Goal: Transaction & Acquisition: Download file/media

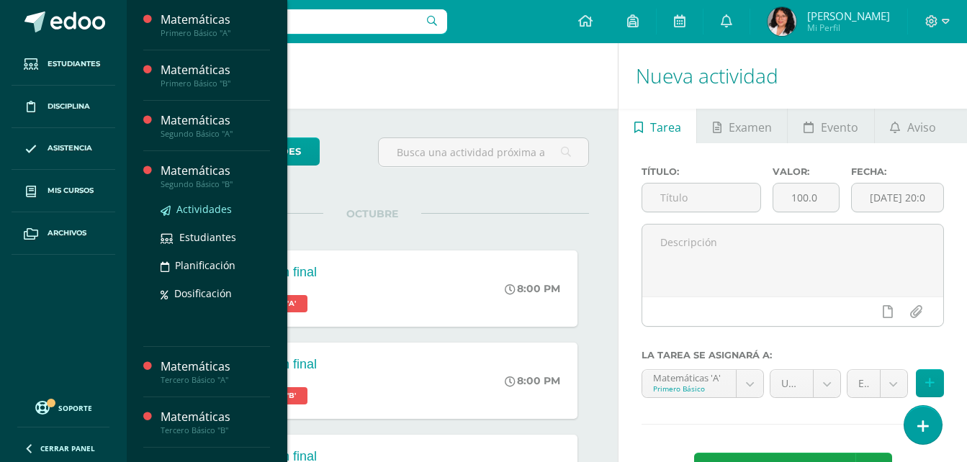
click at [209, 202] on link "Actividades" at bounding box center [215, 209] width 109 height 17
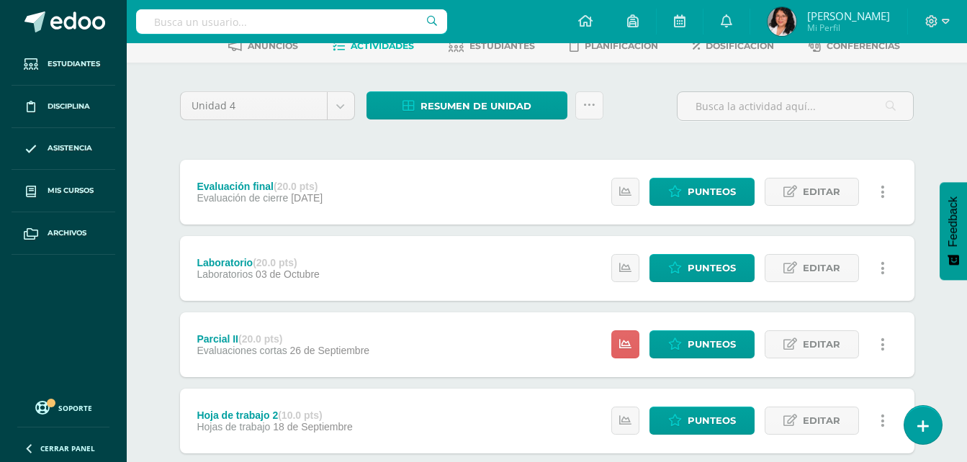
scroll to position [144, 0]
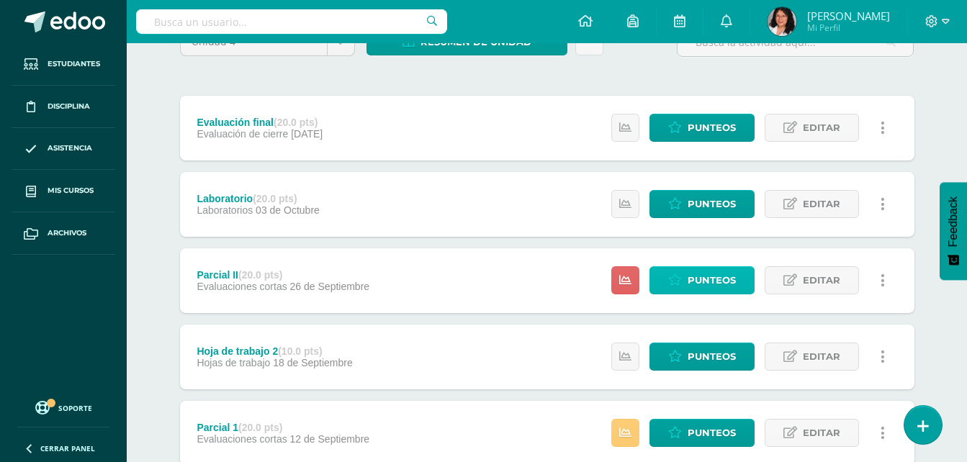
click at [689, 287] on span "Punteos" at bounding box center [712, 280] width 48 height 27
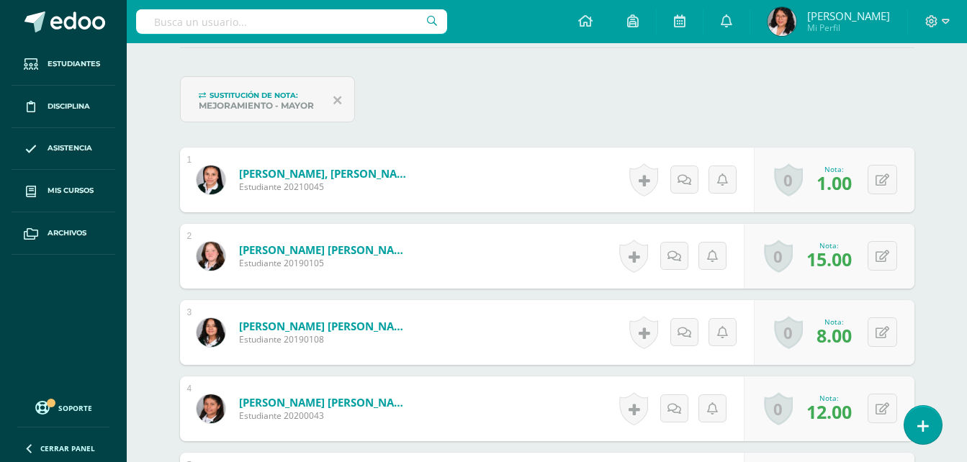
scroll to position [433, 0]
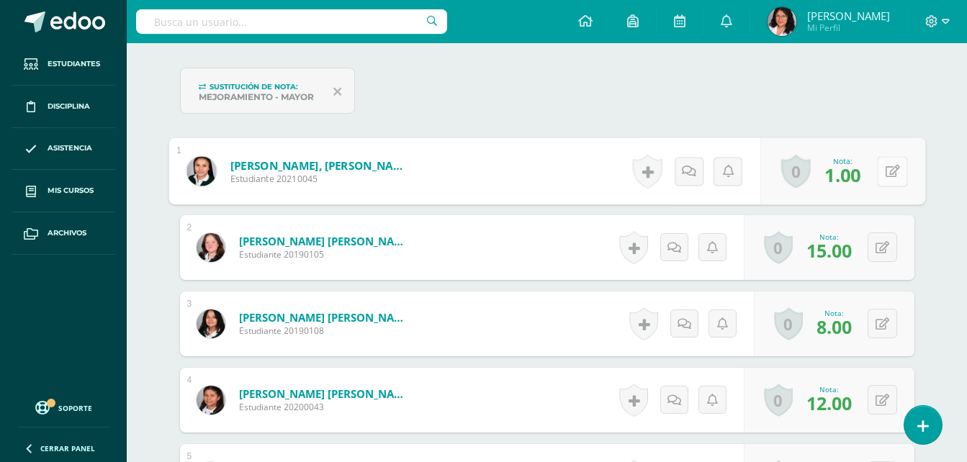
click at [881, 178] on button at bounding box center [892, 171] width 30 height 30
type input "12"
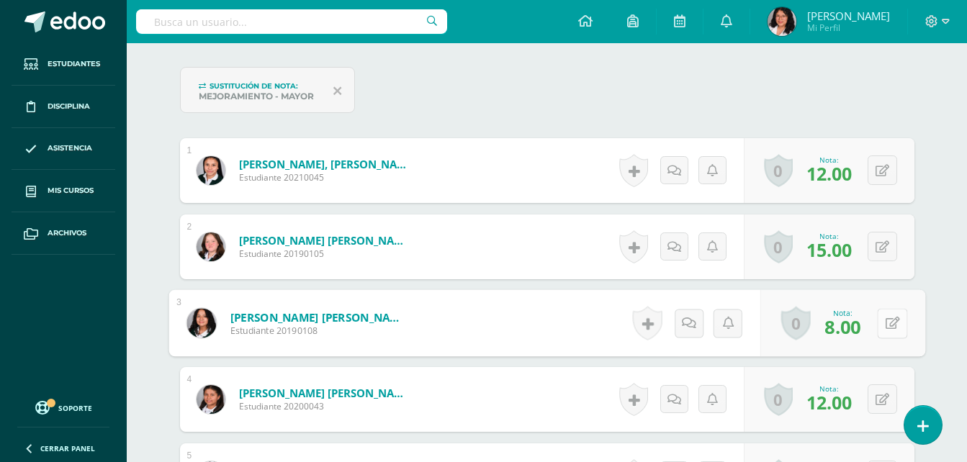
click at [878, 323] on button at bounding box center [892, 323] width 30 height 30
type input "11"
click at [853, 330] on icon at bounding box center [854, 328] width 13 height 12
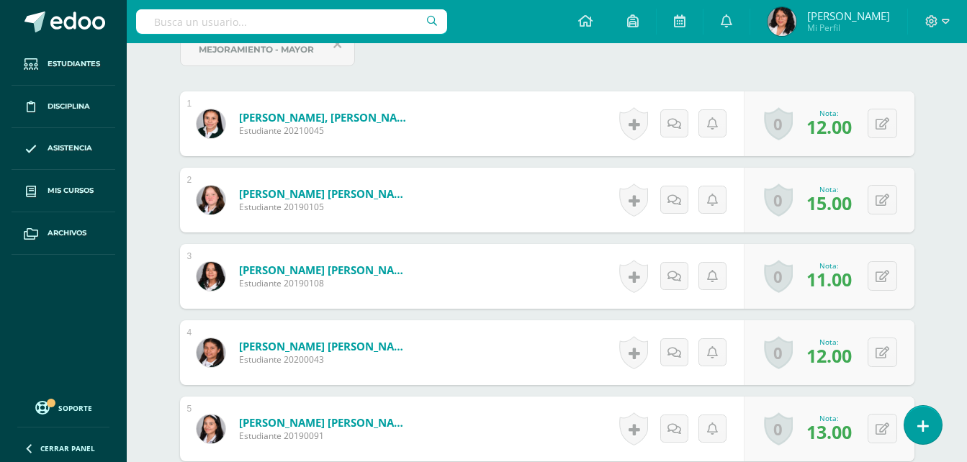
scroll to position [506, 0]
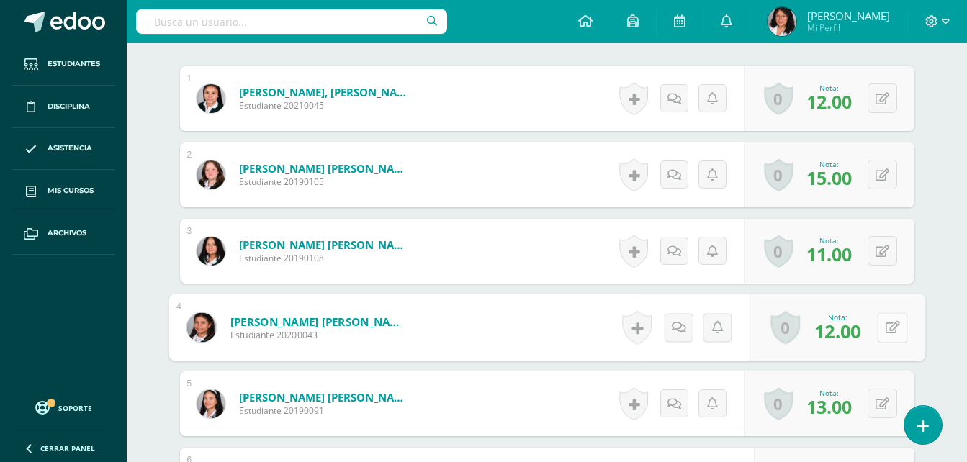
click at [883, 331] on button at bounding box center [892, 328] width 30 height 30
type input "13"
click at [857, 331] on icon at bounding box center [854, 332] width 13 height 12
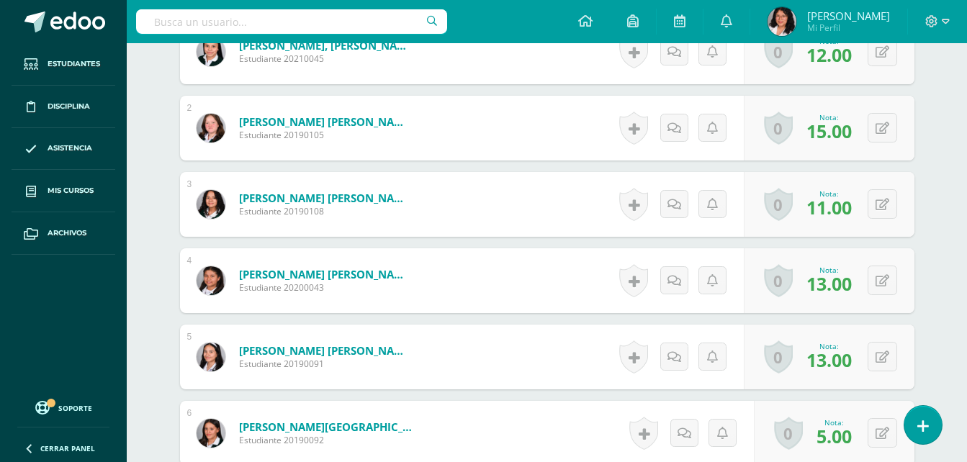
scroll to position [578, 0]
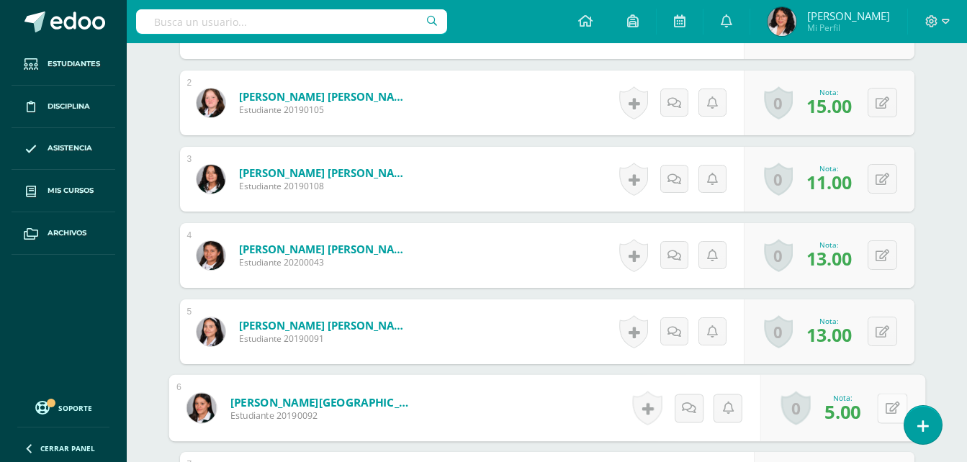
click at [881, 407] on button at bounding box center [892, 408] width 30 height 30
type input "12"
click at [853, 409] on icon at bounding box center [854, 413] width 13 height 12
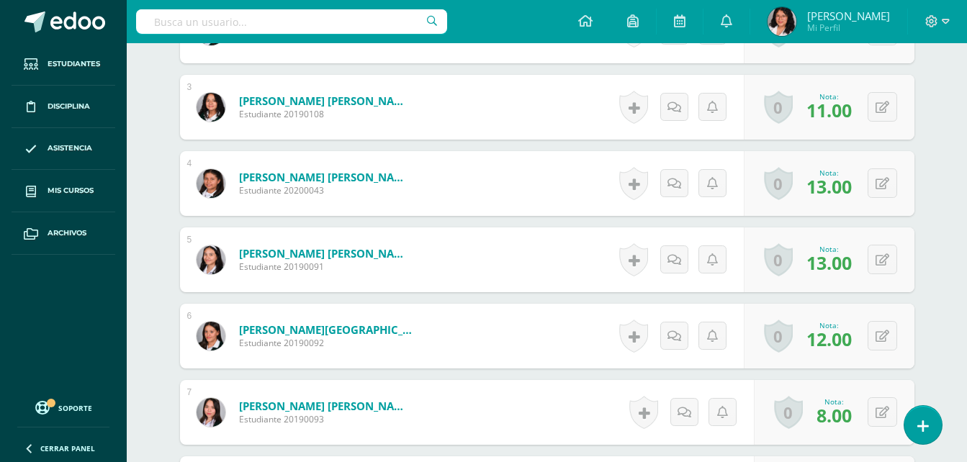
scroll to position [722, 0]
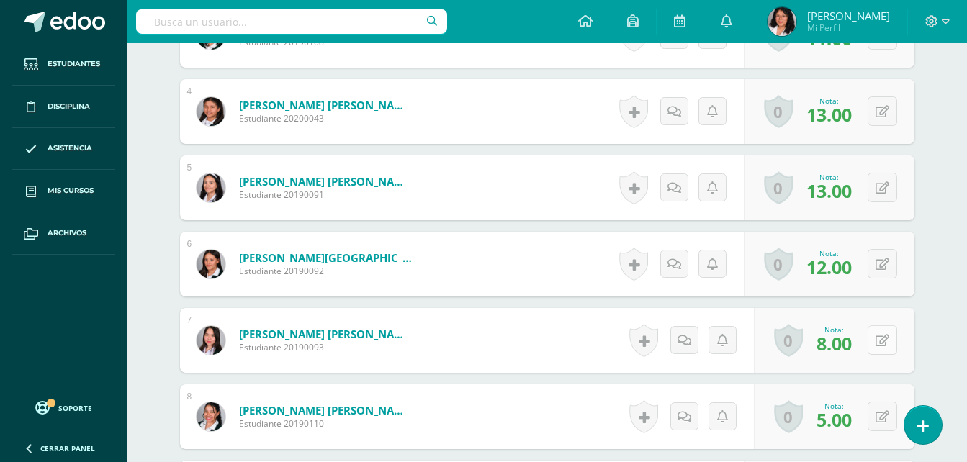
click at [886, 345] on icon at bounding box center [883, 341] width 14 height 12
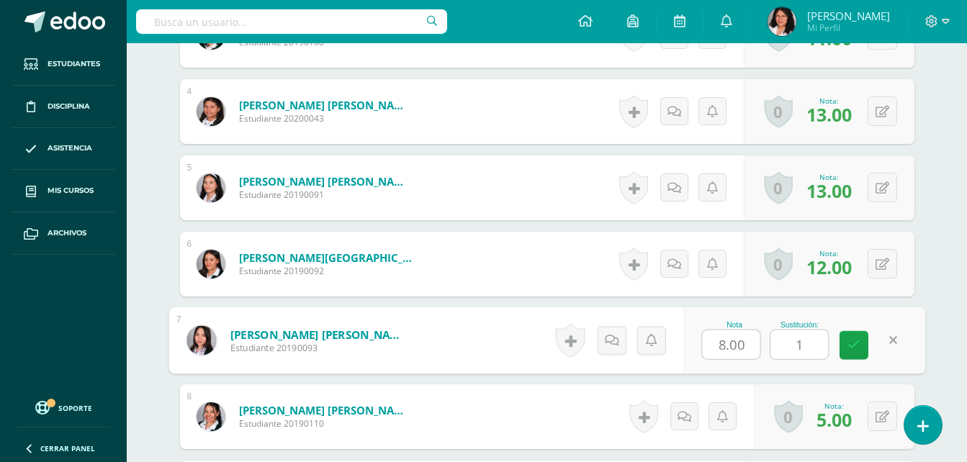
type input "12"
click at [852, 346] on icon at bounding box center [854, 345] width 13 height 12
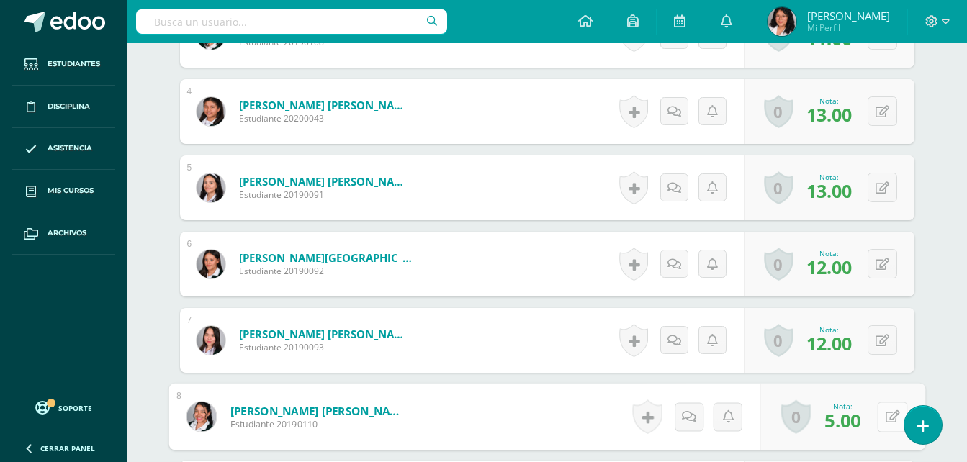
click at [885, 418] on icon at bounding box center [892, 416] width 14 height 12
type input "12"
click at [843, 428] on link at bounding box center [854, 422] width 29 height 29
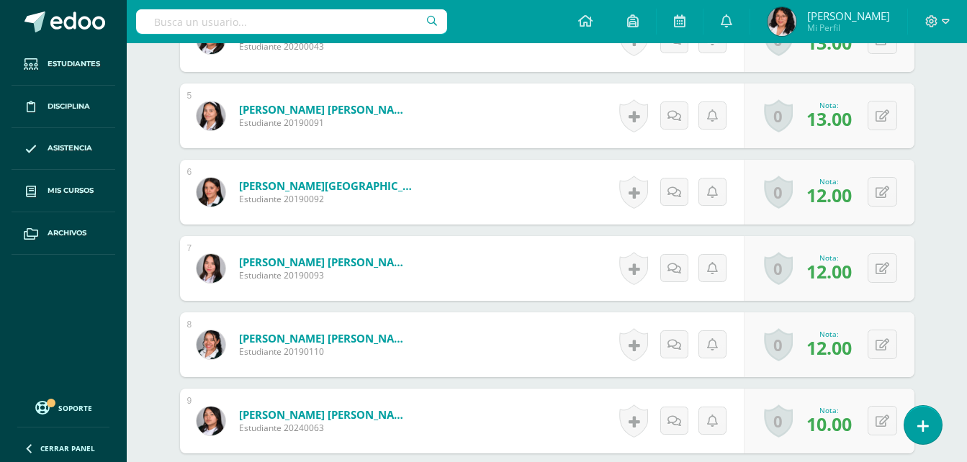
scroll to position [866, 0]
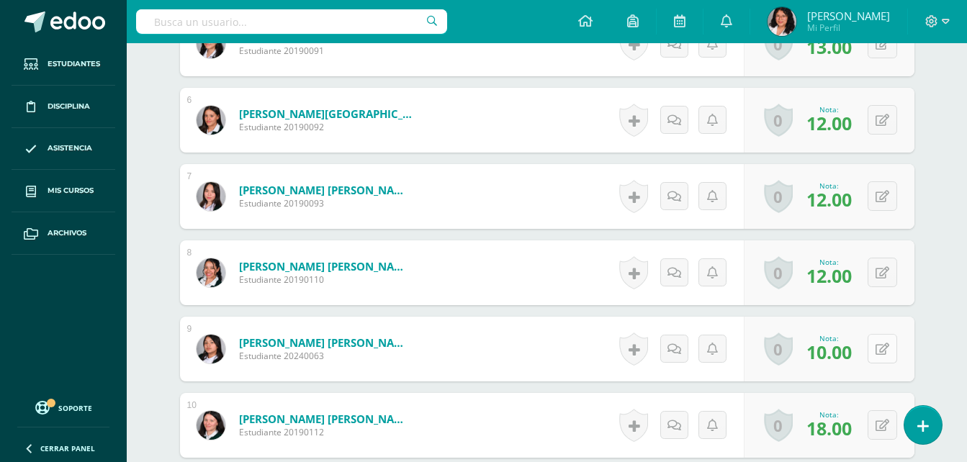
click at [885, 344] on icon at bounding box center [883, 349] width 14 height 12
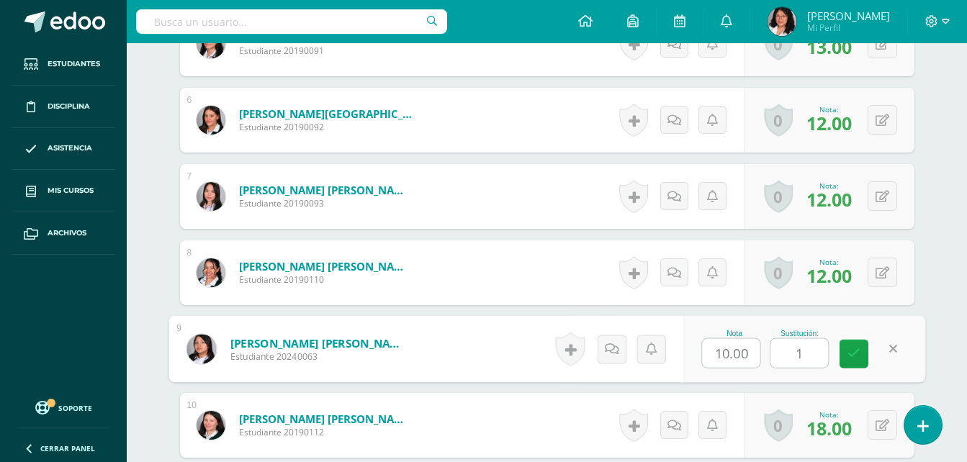
type input "12"
click at [853, 350] on icon at bounding box center [854, 354] width 13 height 12
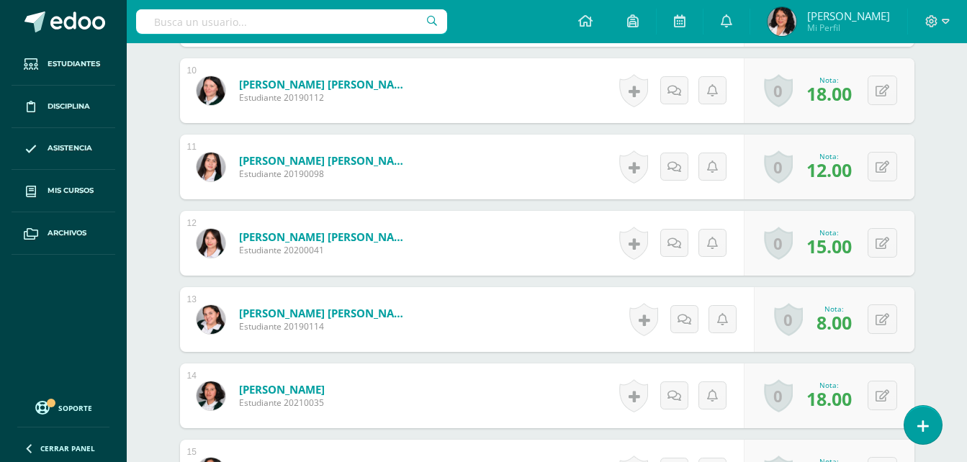
scroll to position [1226, 0]
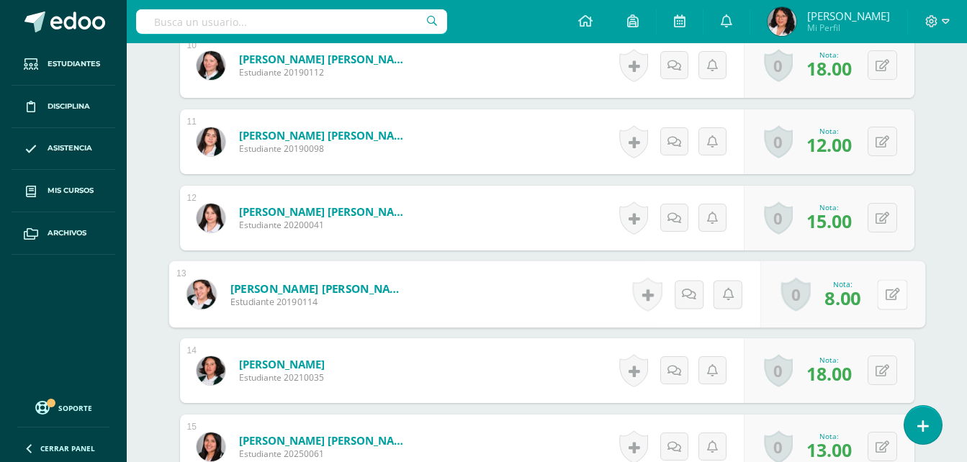
click at [876, 302] on div "0 Logros Logros obtenidos Aún no hay logros agregados Nota: 8.00" at bounding box center [842, 294] width 165 height 67
click at [886, 295] on icon at bounding box center [892, 294] width 14 height 12
type input "12"
click at [853, 297] on icon at bounding box center [854, 299] width 13 height 12
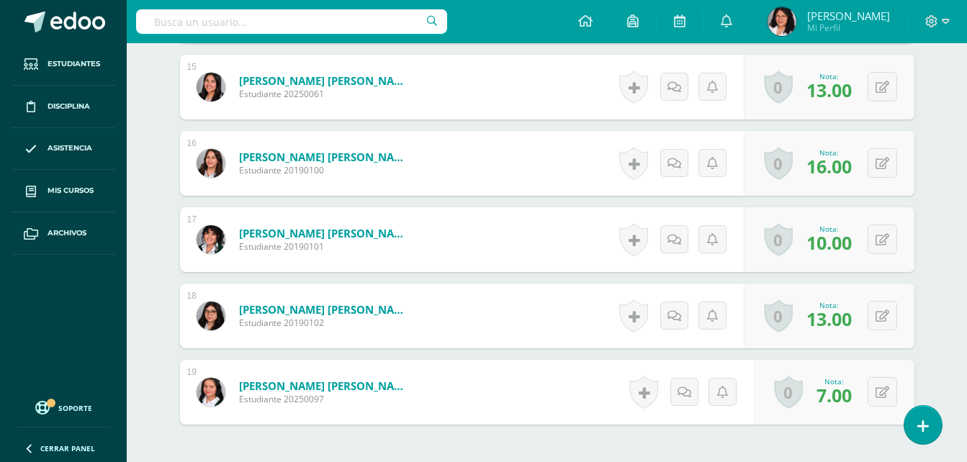
scroll to position [1658, 0]
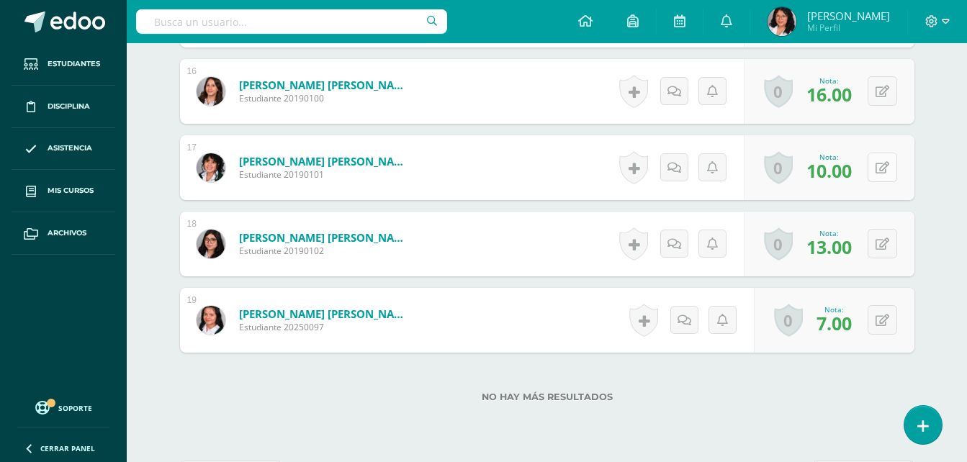
click at [884, 171] on icon at bounding box center [883, 168] width 14 height 12
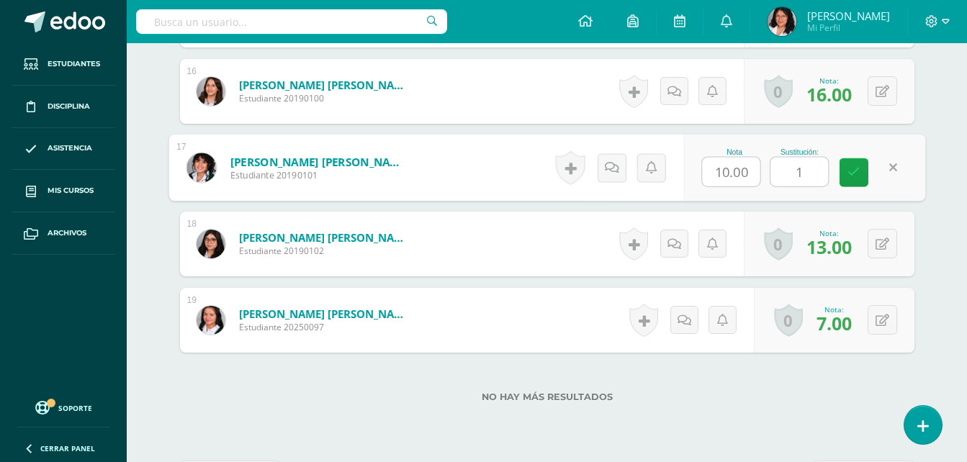
type input "12"
click at [850, 174] on icon at bounding box center [854, 172] width 13 height 12
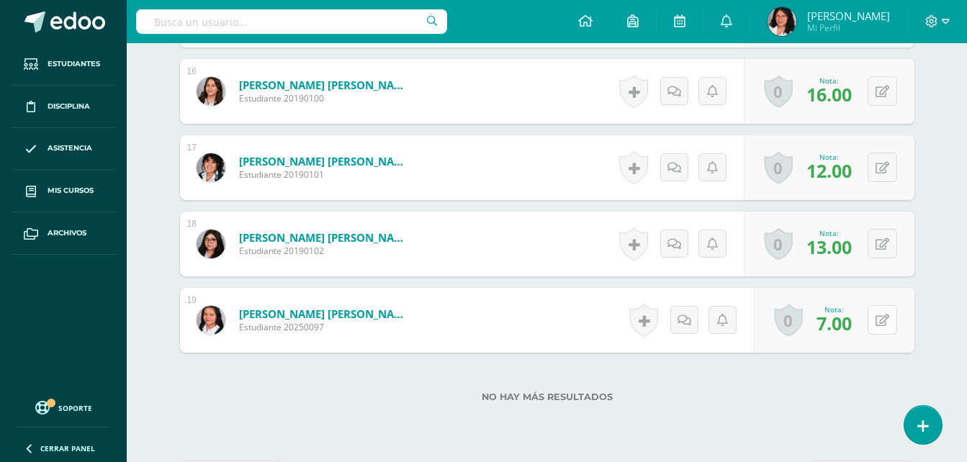
click at [891, 325] on button at bounding box center [883, 320] width 30 height 30
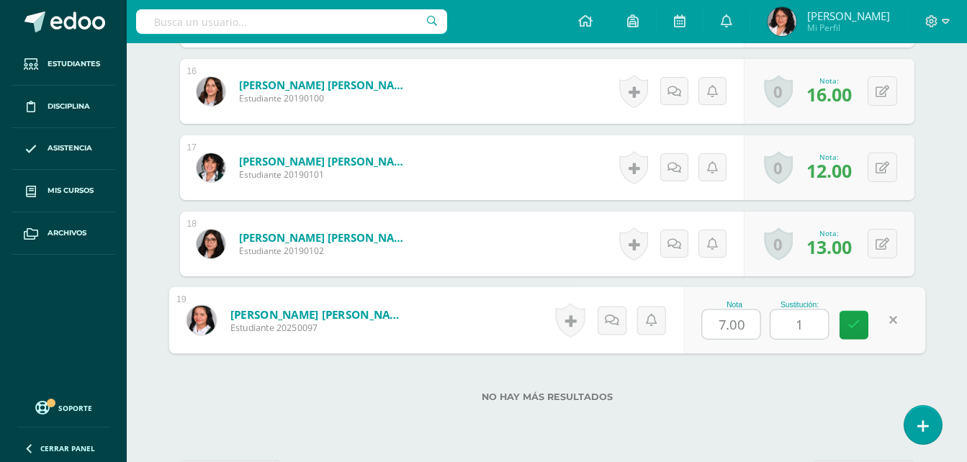
type input "11"
click at [855, 322] on icon at bounding box center [854, 325] width 13 height 12
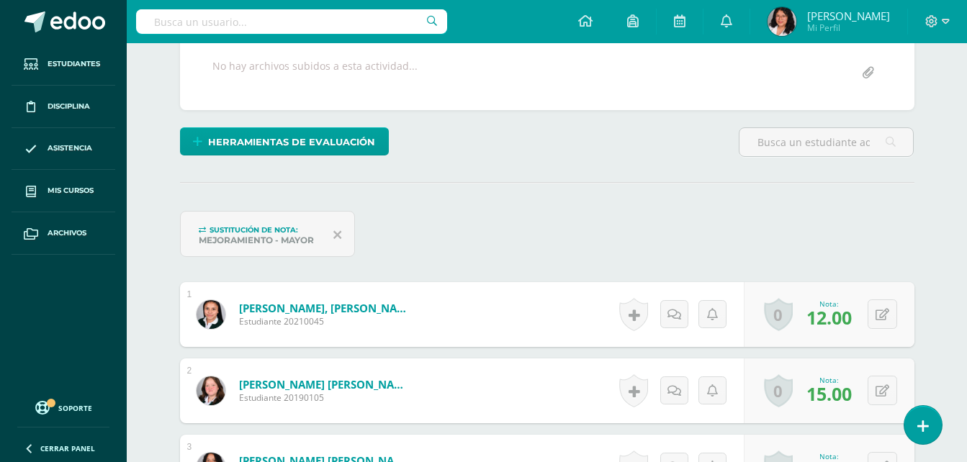
scroll to position [0, 0]
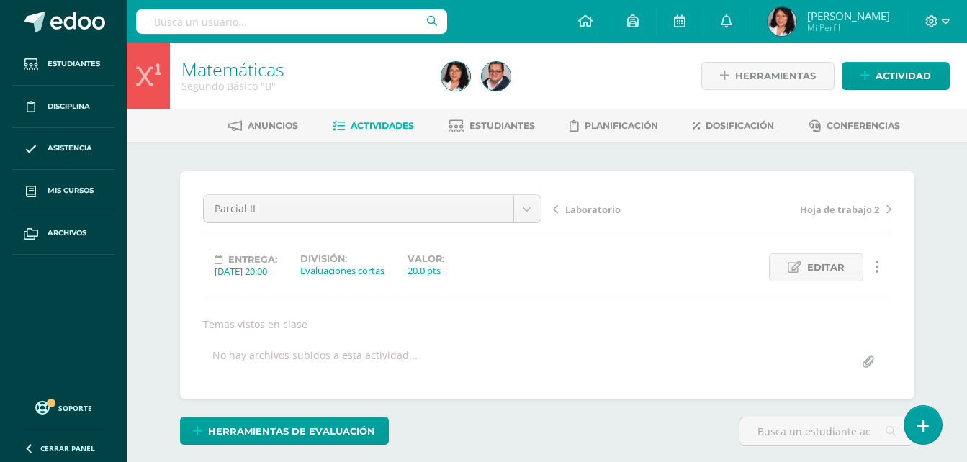
click at [488, 135] on link "Estudiantes" at bounding box center [492, 125] width 86 height 23
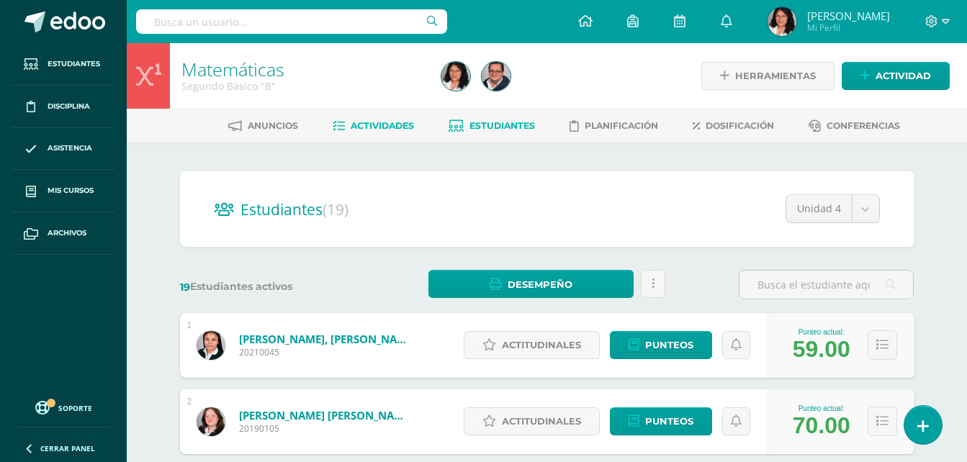
click at [391, 126] on span "Actividades" at bounding box center [382, 125] width 63 height 11
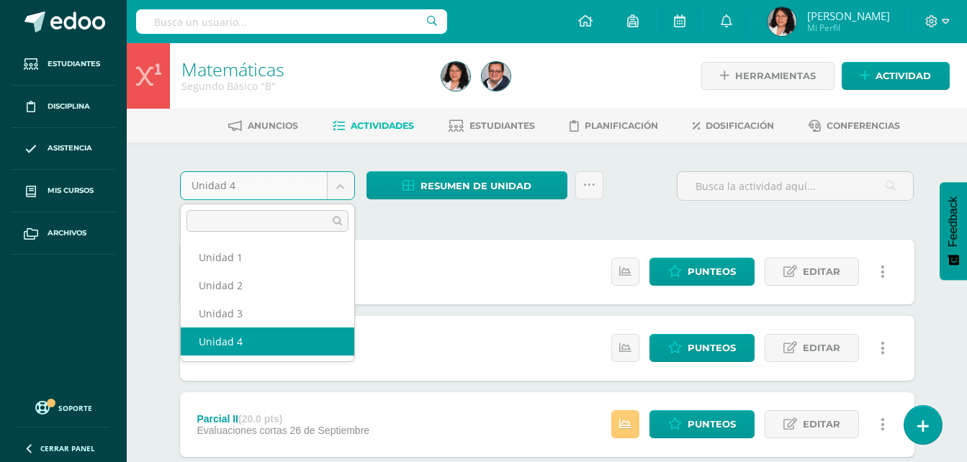
click at [347, 189] on body "Estudiantes Disciplina Asistencia Mis cursos Archivos Soporte Ayuda Reportar un…" at bounding box center [483, 391] width 967 height 782
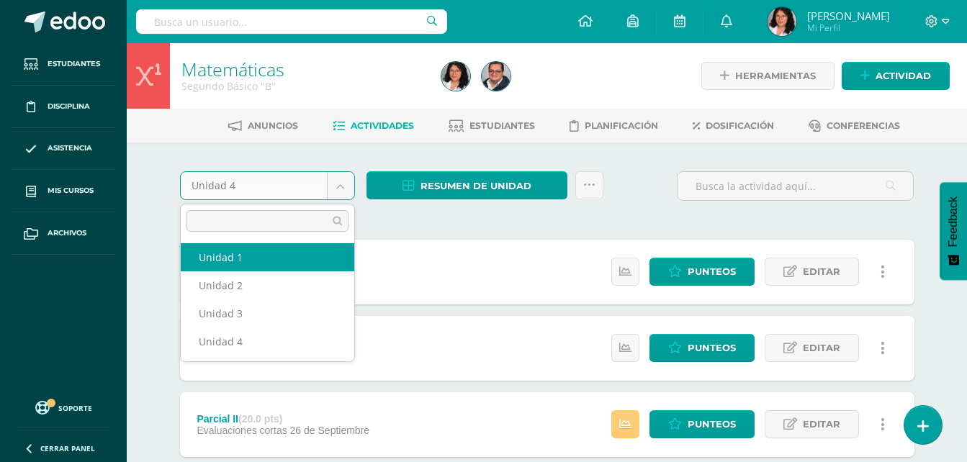
select select "Unidad 1"
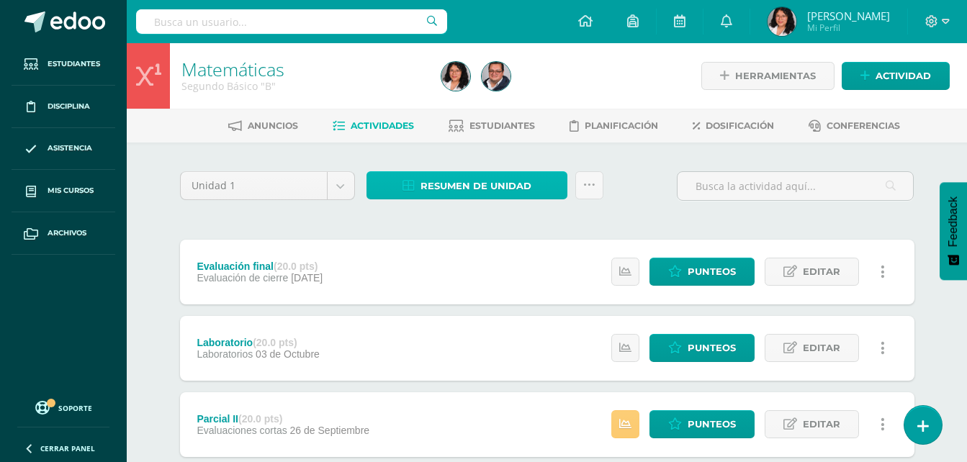
click at [516, 189] on span "Resumen de unidad" at bounding box center [476, 186] width 111 height 27
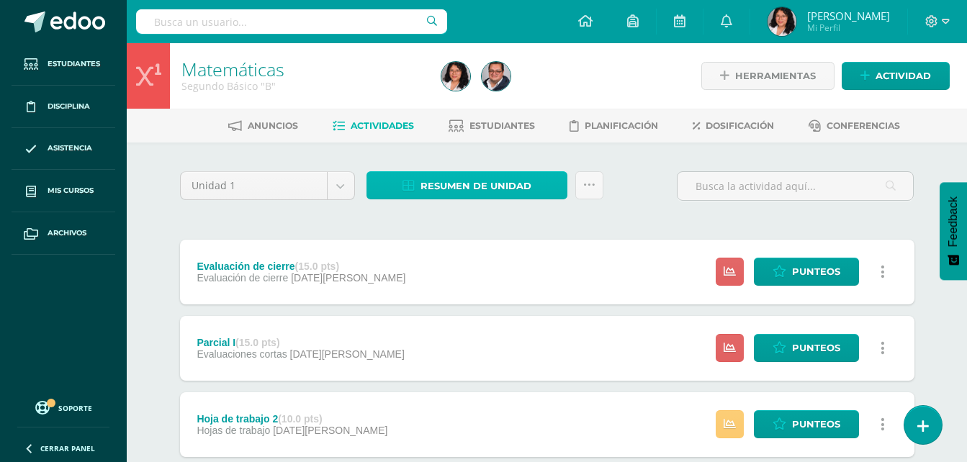
click at [456, 179] on span "Resumen de unidad" at bounding box center [476, 186] width 111 height 27
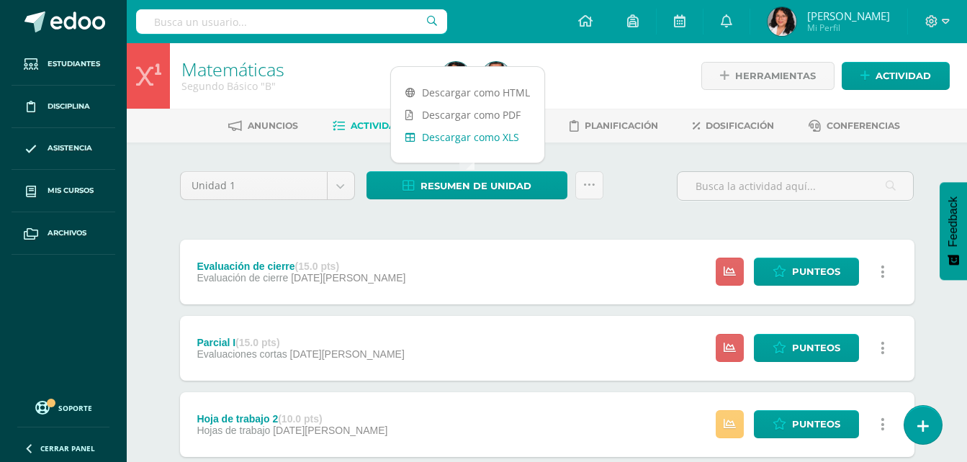
click at [444, 133] on link "Descargar como XLS" at bounding box center [467, 137] width 153 height 22
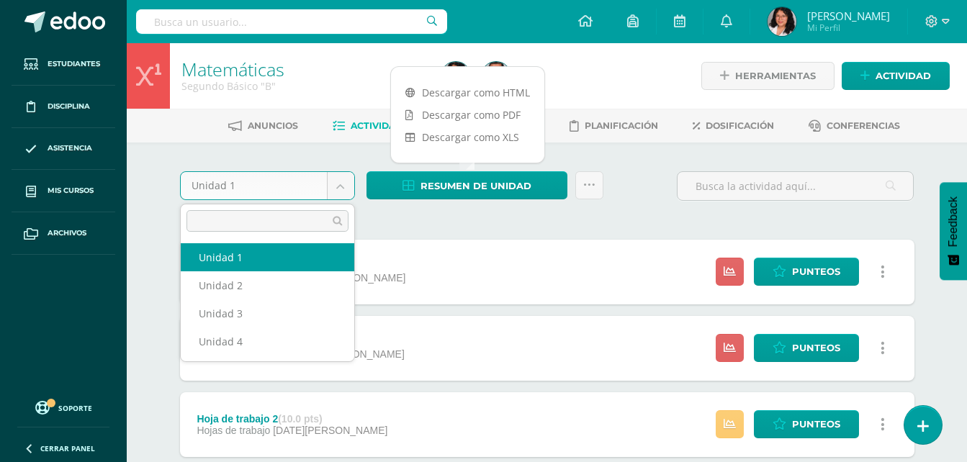
click at [347, 193] on body "Estudiantes Disciplina Asistencia Mis cursos Archivos Soporte Ayuda Reportar un…" at bounding box center [483, 467] width 967 height 935
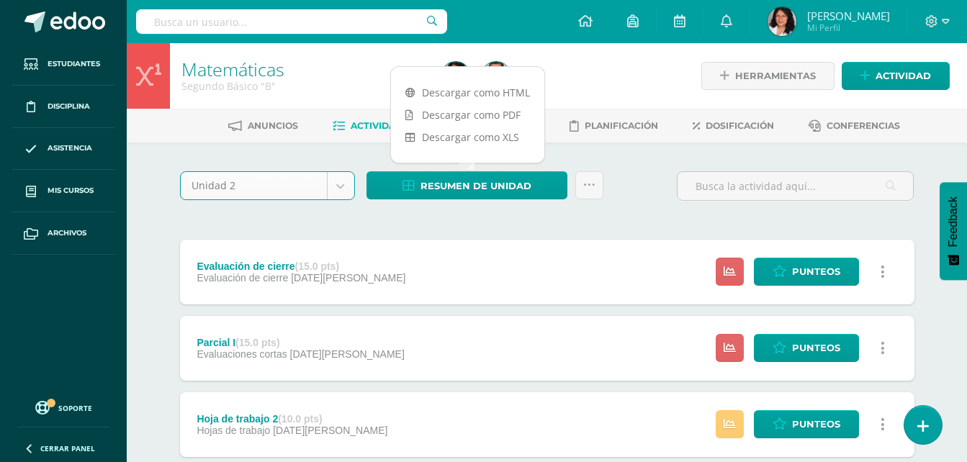
select select "Unidad 2"
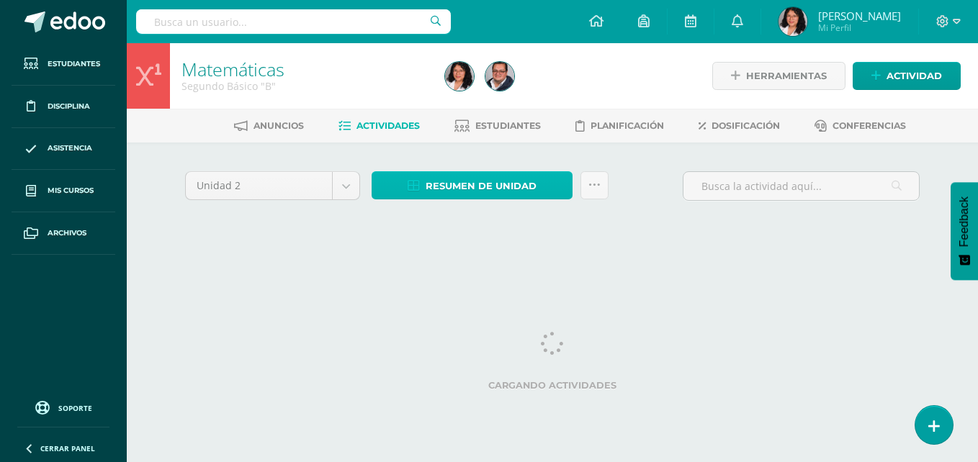
click at [442, 188] on span "Resumen de unidad" at bounding box center [481, 186] width 111 height 27
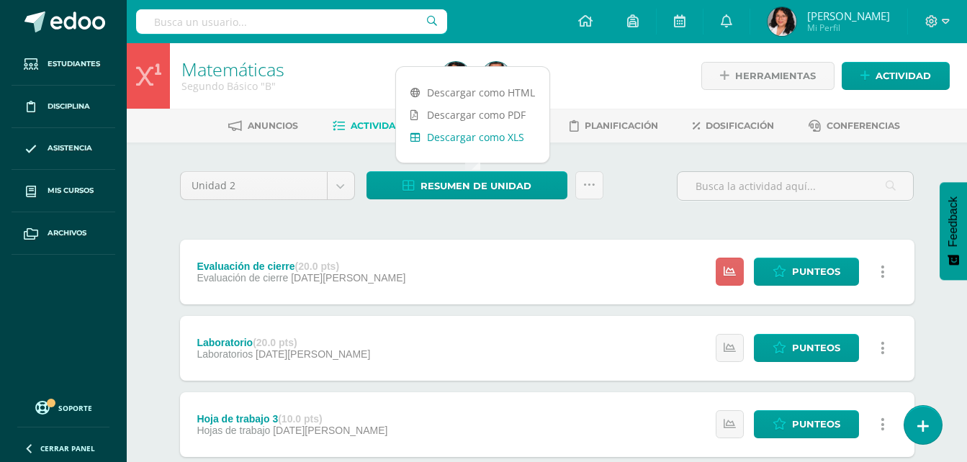
click at [444, 142] on link "Descargar como XLS" at bounding box center [472, 137] width 153 height 22
click at [339, 194] on body "Estudiantes Disciplina Asistencia Mis cursos Archivos Soporte Ayuda Reportar un…" at bounding box center [483, 429] width 967 height 858
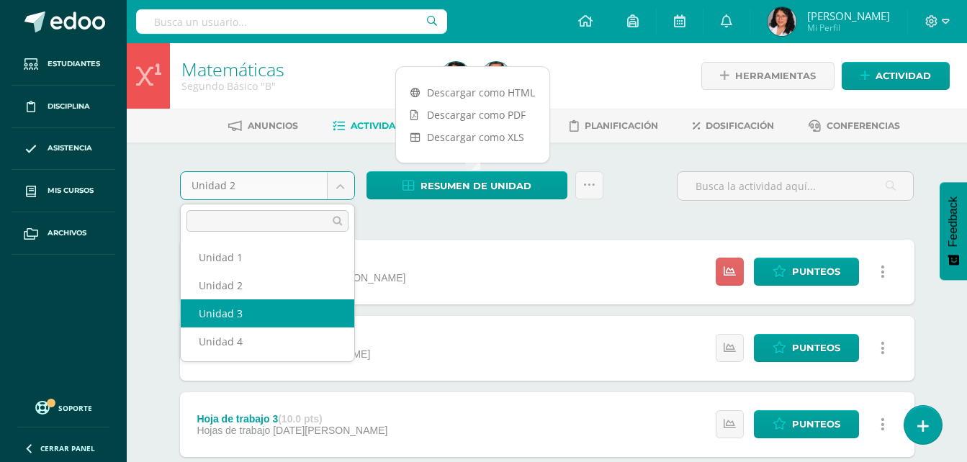
select select "Unidad 3"
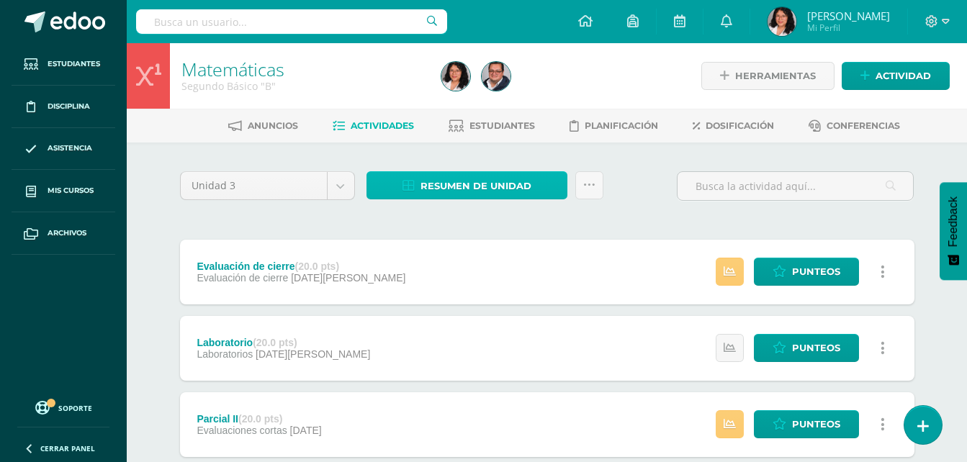
click at [463, 195] on span "Resumen de unidad" at bounding box center [476, 186] width 111 height 27
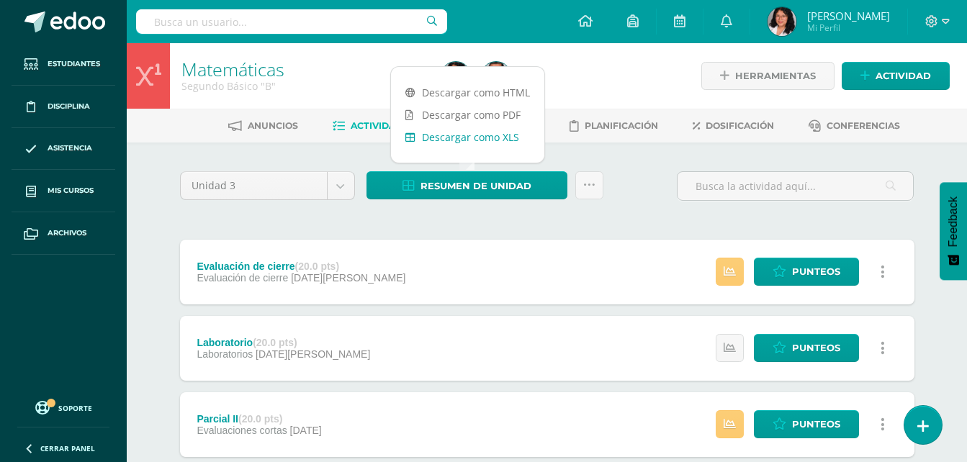
click at [472, 137] on link "Descargar como XLS" at bounding box center [467, 137] width 153 height 22
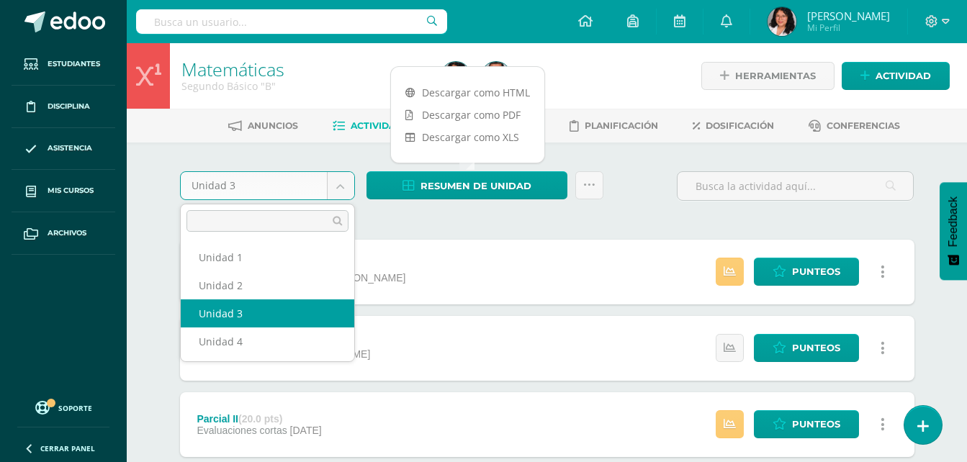
click at [344, 176] on body "Estudiantes Disciplina Asistencia Mis cursos Archivos Soporte Ayuda Reportar un…" at bounding box center [483, 391] width 967 height 782
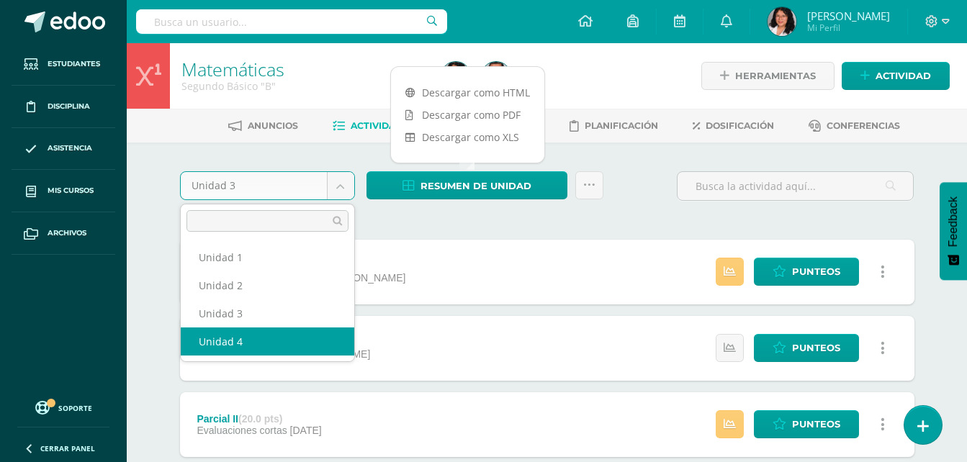
select select "Unidad 4"
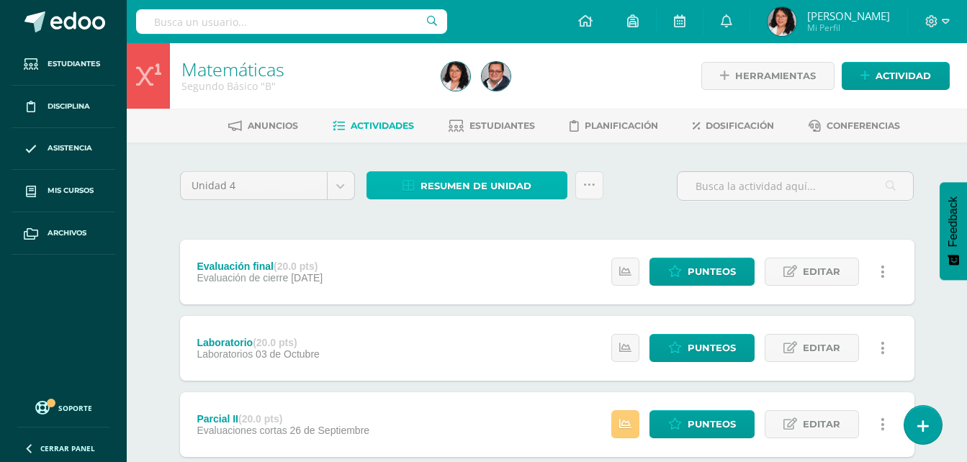
click at [441, 191] on span "Resumen de unidad" at bounding box center [476, 186] width 111 height 27
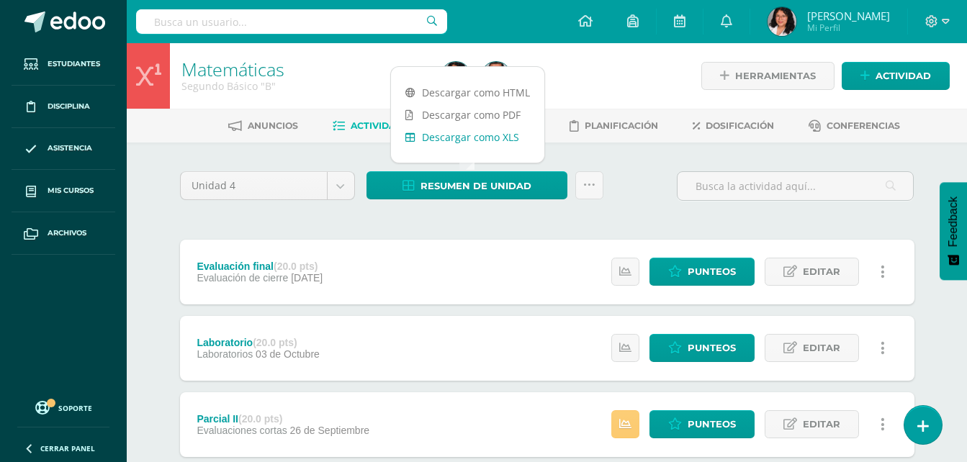
click at [452, 142] on link "Descargar como XLS" at bounding box center [467, 137] width 153 height 22
click at [604, 210] on div "Resumen de unidad Subir actividades en masa Enviar punteos a revision Historial…" at bounding box center [485, 191] width 248 height 41
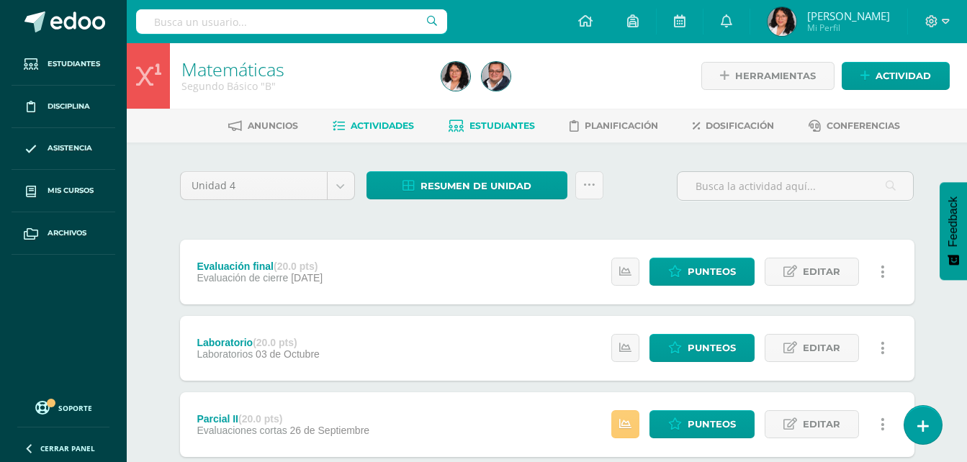
click at [517, 114] on link "Estudiantes" at bounding box center [492, 125] width 86 height 23
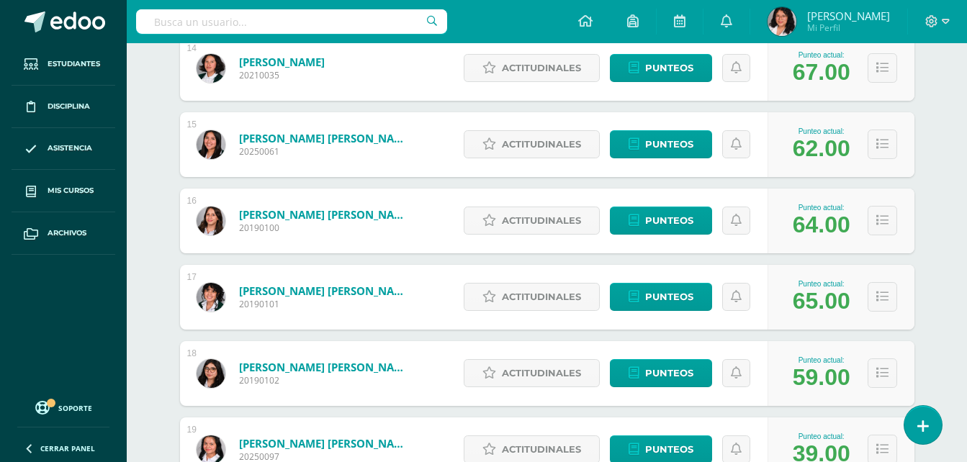
scroll to position [1386, 0]
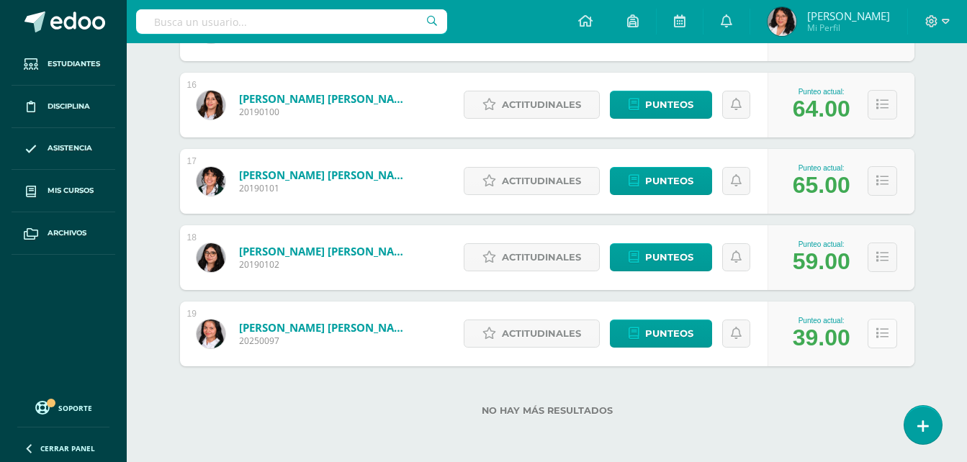
click at [878, 339] on icon at bounding box center [882, 334] width 12 height 12
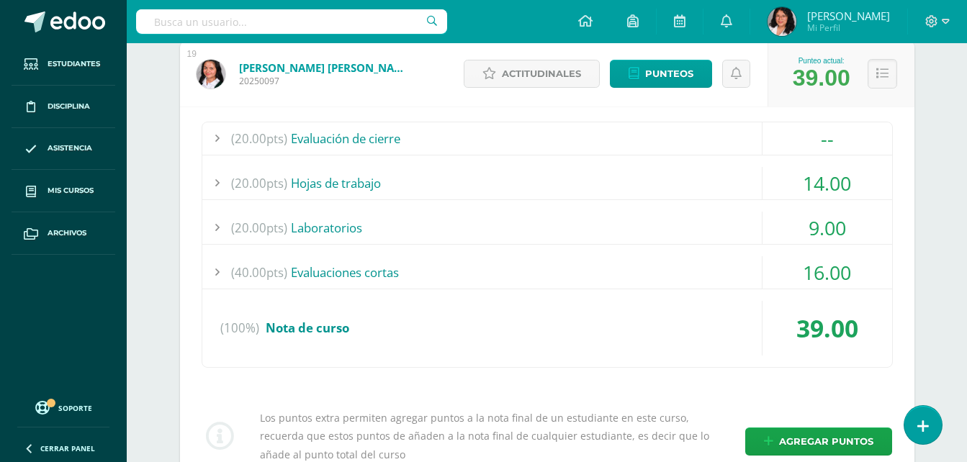
scroll to position [1620, 0]
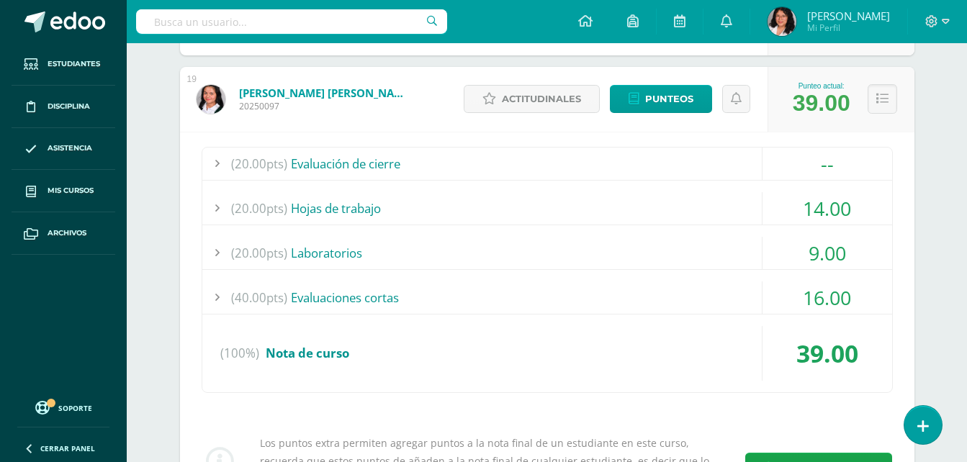
click at [215, 209] on div at bounding box center [216, 208] width 29 height 32
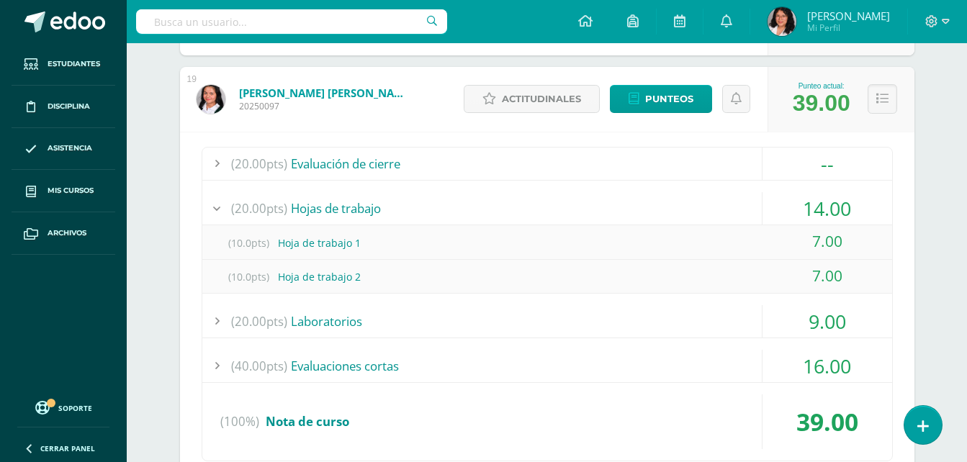
click at [227, 368] on div at bounding box center [216, 366] width 29 height 32
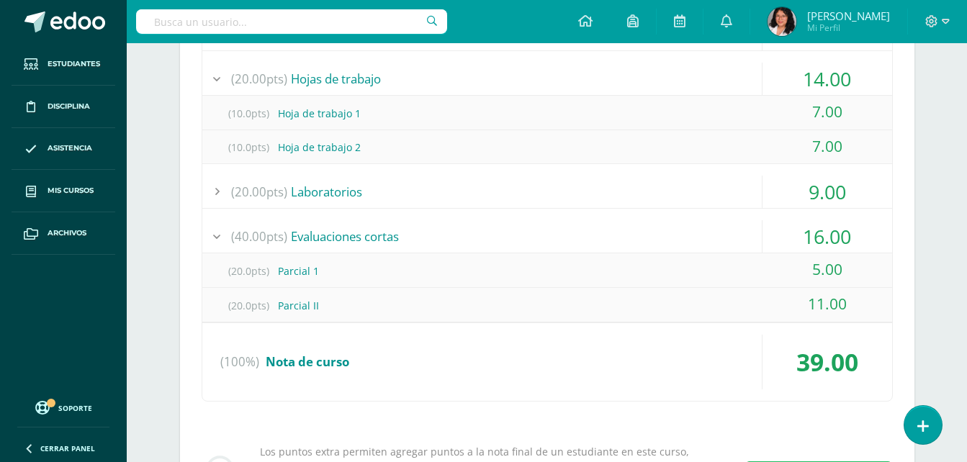
scroll to position [1764, 0]
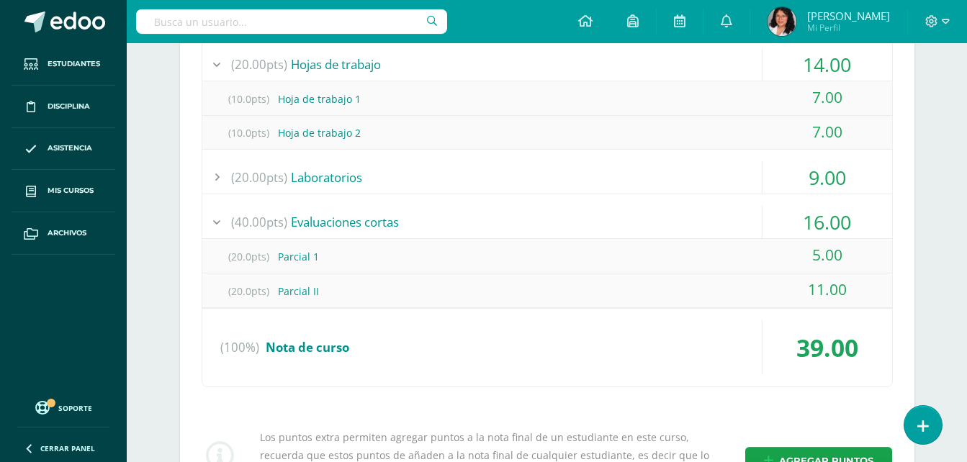
click at [217, 172] on div at bounding box center [216, 177] width 29 height 32
